Goal: Task Accomplishment & Management: Use online tool/utility

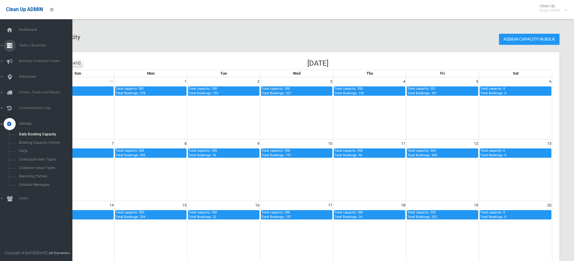
scroll to position [216, 0]
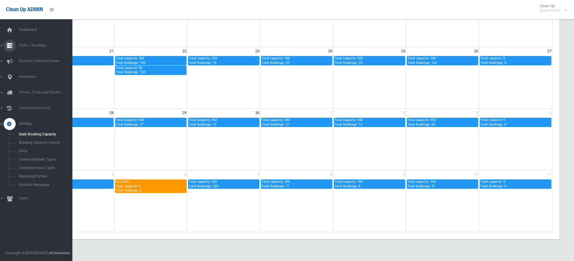
click at [26, 47] on span "Tasks / Bookings" at bounding box center [47, 45] width 60 height 4
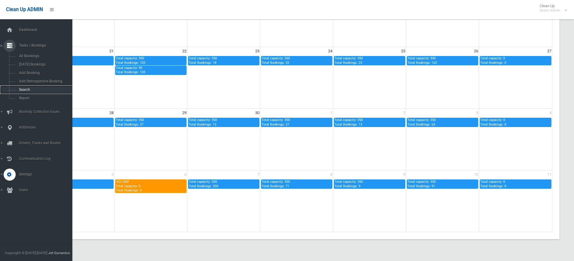
click at [27, 88] on span "Search" at bounding box center [44, 90] width 55 height 4
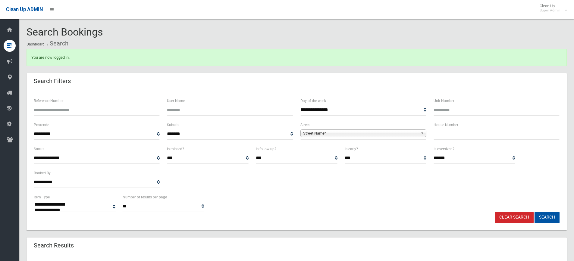
select select
click at [315, 133] on span "Street Name*" at bounding box center [360, 133] width 115 height 7
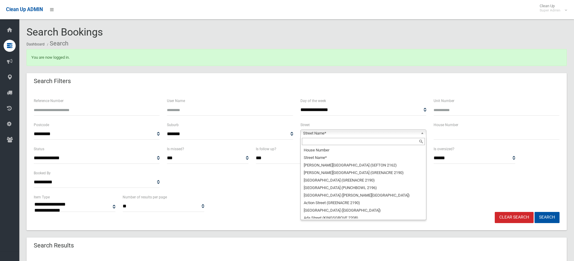
click at [319, 142] on input "text" at bounding box center [363, 141] width 123 height 7
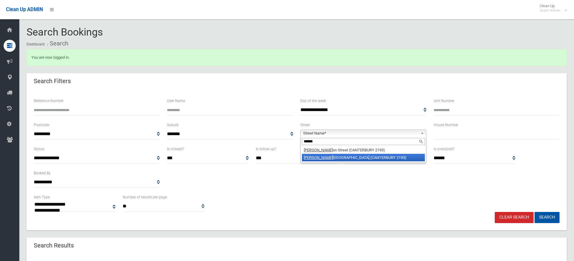
type input "******"
click at [326, 157] on li "Brough ton Street (CANTERBURY 2193)" at bounding box center [363, 158] width 123 height 8
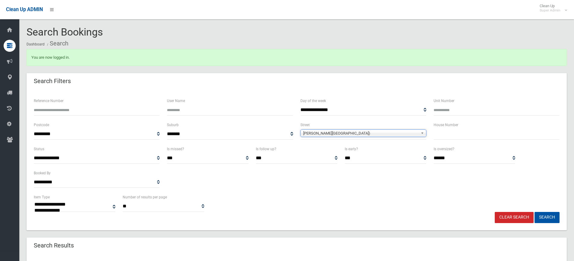
click at [442, 136] on input "text" at bounding box center [497, 134] width 126 height 11
type input "**"
click at [535, 212] on button "Search" at bounding box center [547, 217] width 25 height 11
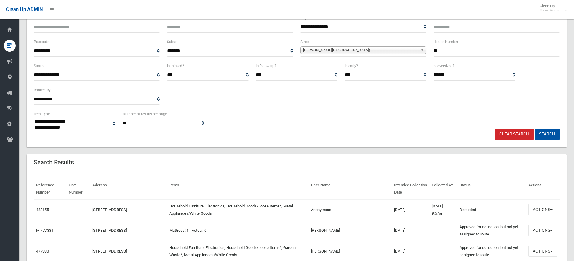
scroll to position [90, 0]
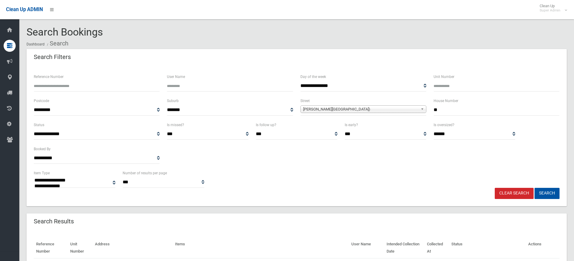
select select
click at [457, 111] on input "**" at bounding box center [497, 110] width 126 height 11
type input "*****"
click at [535, 188] on button "Search" at bounding box center [547, 193] width 25 height 11
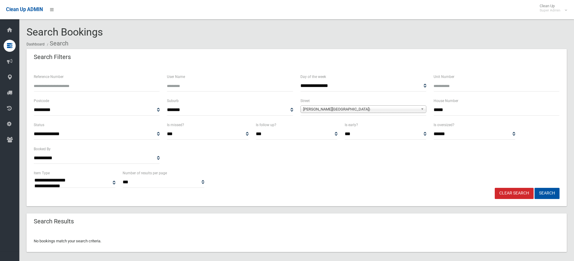
select select
drag, startPoint x: 0, startPoint y: 0, endPoint x: 425, endPoint y: 111, distance: 439.3
click at [425, 111] on div "**********" at bounding box center [296, 109] width 533 height 24
type input "**"
click at [552, 194] on button "Search" at bounding box center [547, 193] width 25 height 11
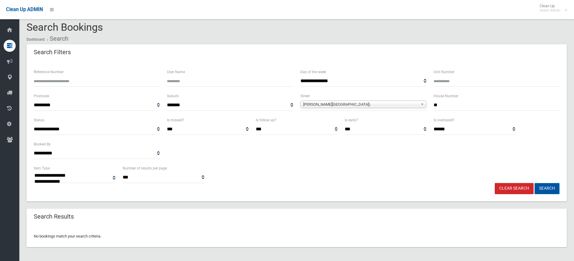
scroll to position [7, 0]
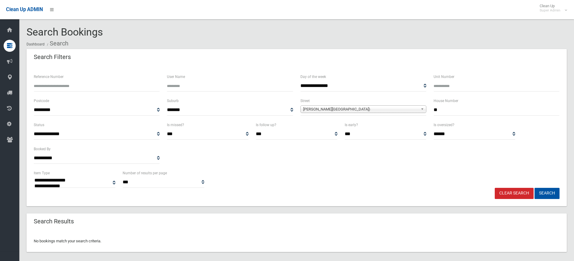
select select
click at [465, 109] on input "**" at bounding box center [497, 110] width 126 height 11
type input "*"
click at [552, 192] on button "Search" at bounding box center [547, 193] width 25 height 11
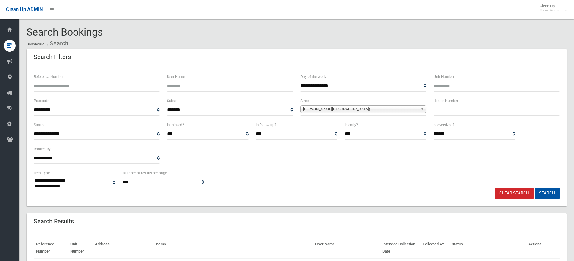
select select
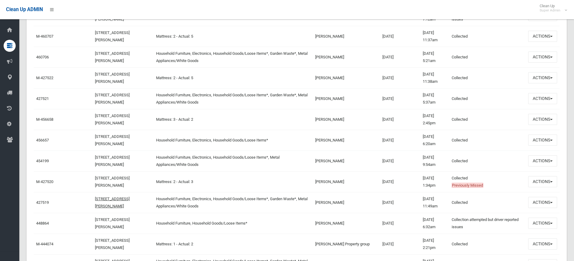
scroll to position [512, 0]
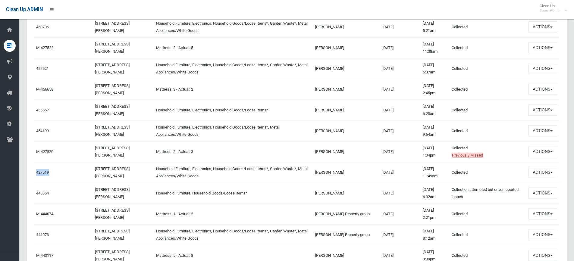
drag, startPoint x: 58, startPoint y: 174, endPoint x: 34, endPoint y: 169, distance: 24.8
click at [34, 169] on td "427519" at bounding box center [51, 172] width 34 height 21
click at [108, 175] on link "[STREET_ADDRESS][PERSON_NAME]" at bounding box center [112, 173] width 35 height 12
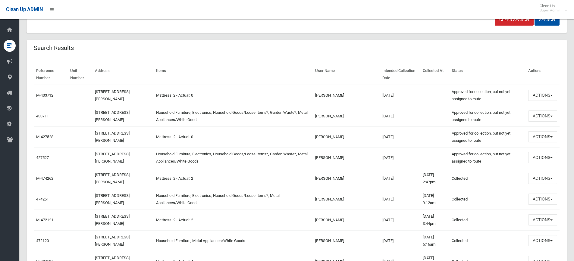
scroll to position [181, 0]
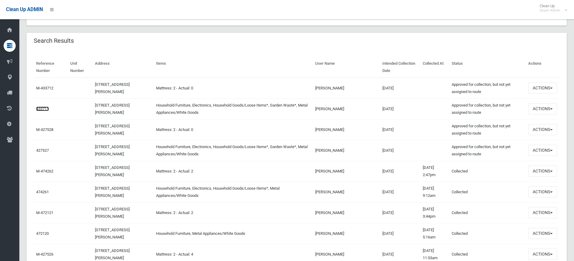
click at [44, 111] on link "433711" at bounding box center [42, 109] width 13 height 5
click at [112, 127] on link "10-12 Broughton Street, CANTERBURY NSW 2193" at bounding box center [112, 130] width 35 height 12
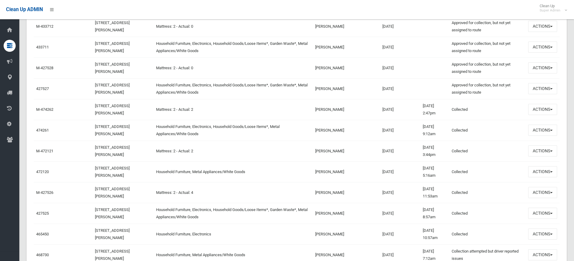
scroll to position [271, 0]
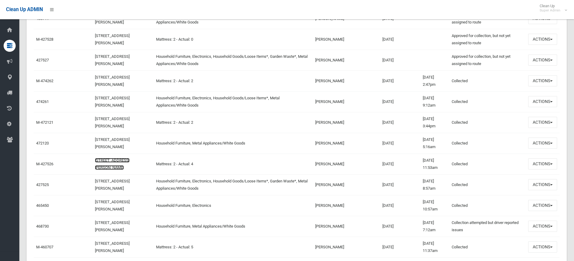
click at [103, 158] on link "10-12 Broughton Street, CANTERBURY NSW 2193" at bounding box center [112, 164] width 35 height 12
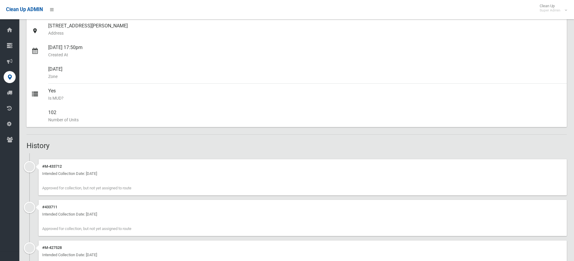
scroll to position [90, 0]
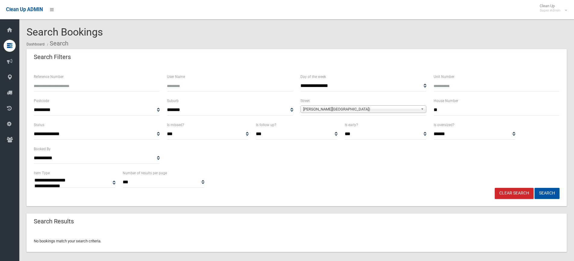
select select
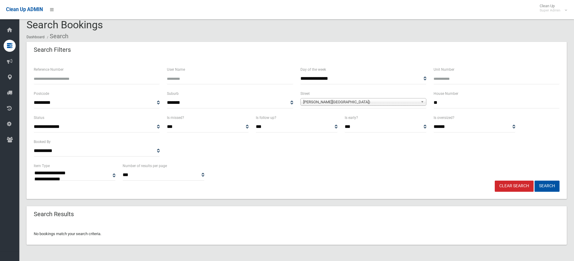
scroll to position [7, 0]
click at [479, 105] on input "**" at bounding box center [497, 102] width 126 height 11
type input "*****"
click at [535, 181] on button "Search" at bounding box center [547, 186] width 25 height 11
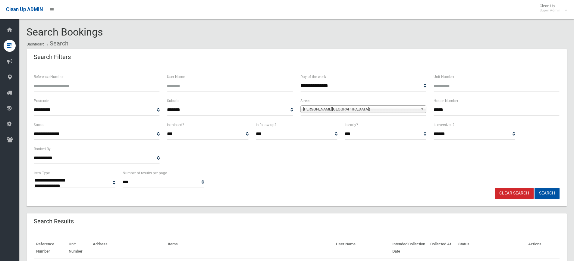
select select
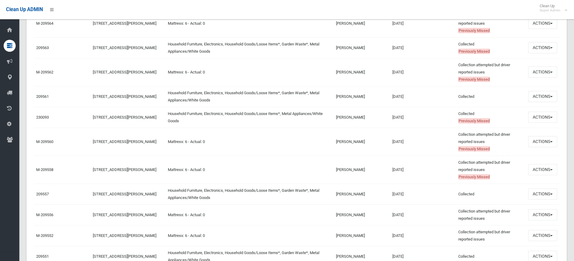
scroll to position [1025, 0]
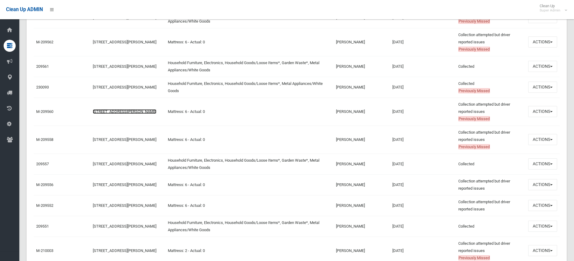
click at [104, 113] on link "[STREET_ADDRESS][PERSON_NAME]" at bounding box center [125, 111] width 64 height 5
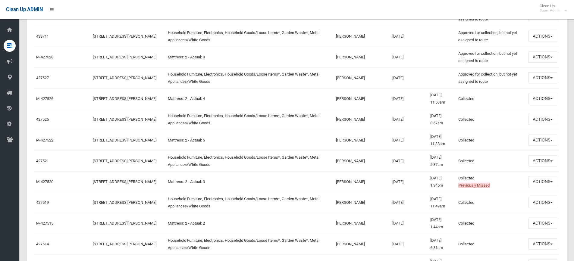
scroll to position [392, 0]
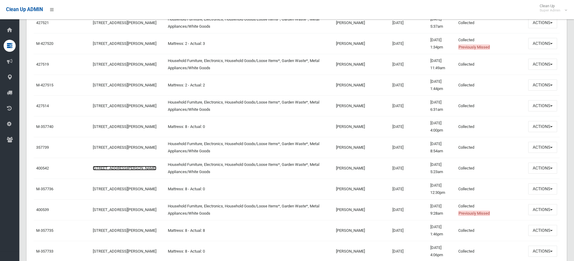
click at [104, 166] on link "10-12 Broughton Street, CANTERBURY NSW 2193" at bounding box center [125, 168] width 64 height 5
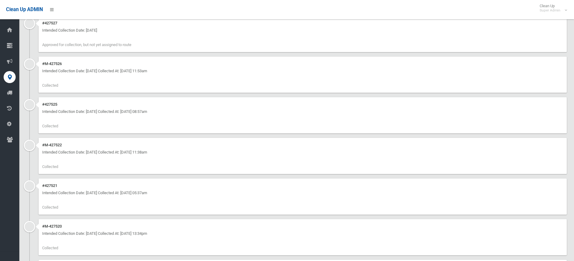
scroll to position [332, 0]
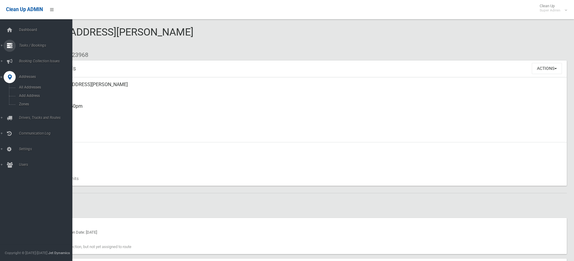
click at [26, 45] on span "Tasks / Bookings" at bounding box center [47, 45] width 60 height 4
click at [26, 58] on span "All Bookings" at bounding box center [44, 56] width 55 height 4
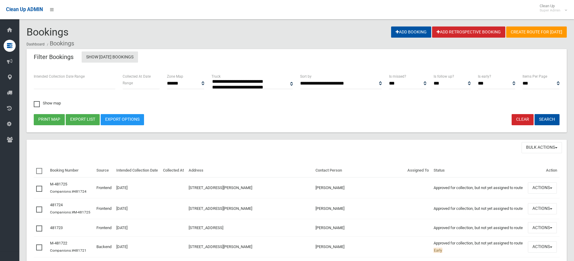
select select
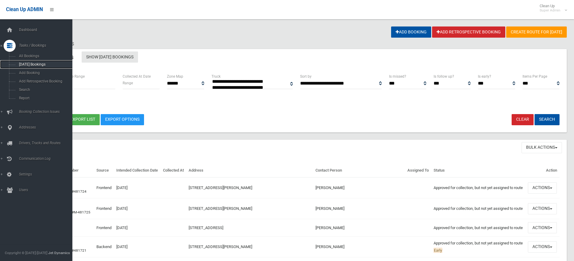
click at [30, 62] on span "[DATE] Bookings" at bounding box center [44, 64] width 55 height 4
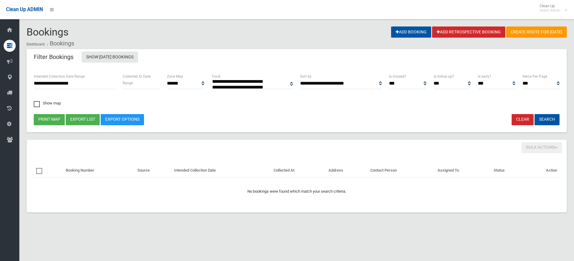
select select
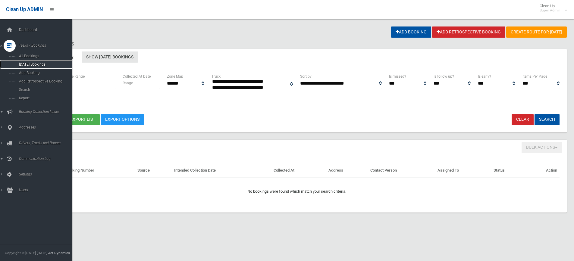
click at [27, 63] on span "[DATE] Bookings" at bounding box center [44, 64] width 55 height 4
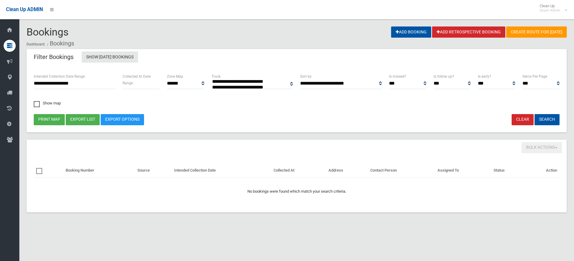
select select
click at [111, 60] on link "Show [DATE] Bookings" at bounding box center [110, 57] width 56 height 11
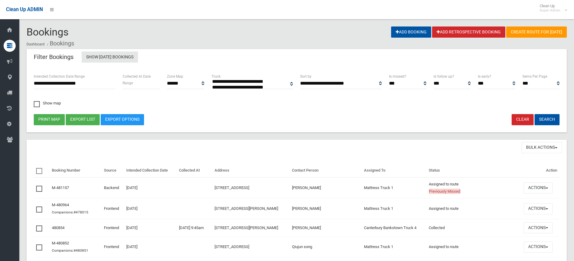
select select
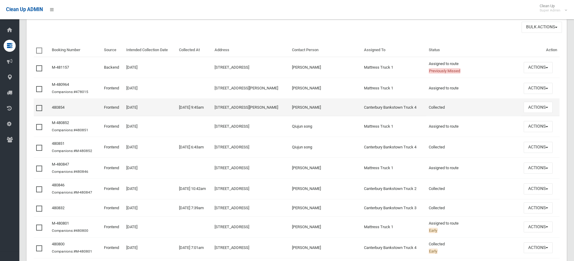
scroll to position [121, 0]
click at [57, 107] on link "480854" at bounding box center [58, 107] width 13 height 5
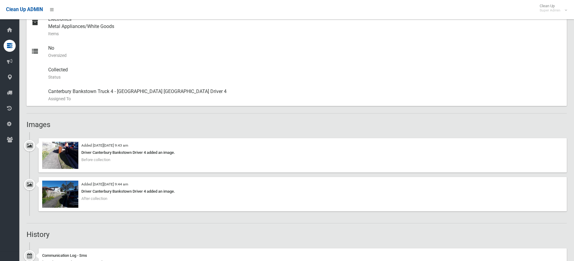
scroll to position [282, 0]
click at [57, 155] on img at bounding box center [60, 155] width 36 height 27
